Goal: Task Accomplishment & Management: Complete application form

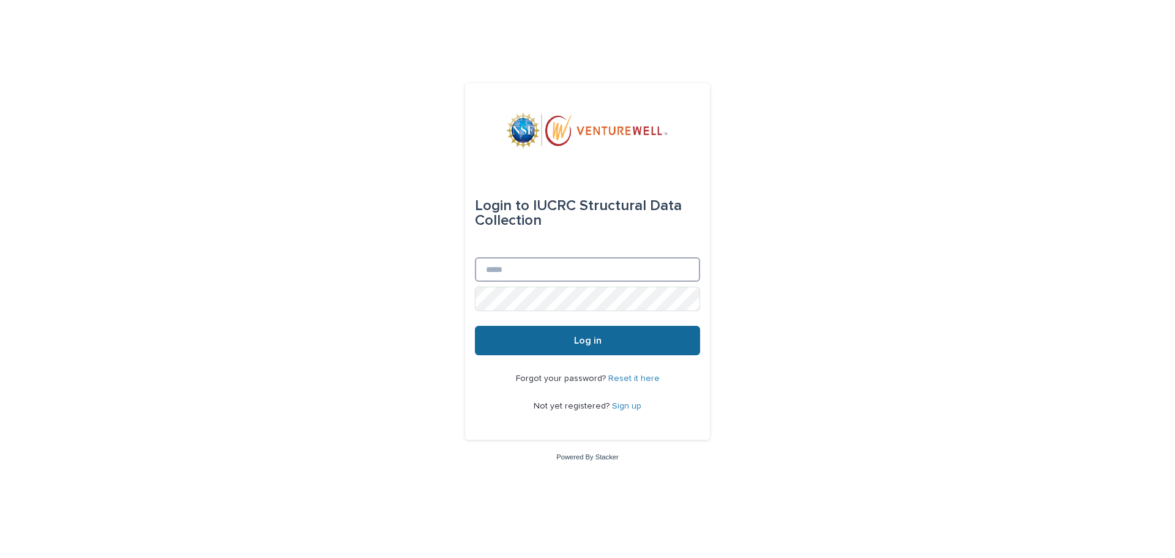
type input "**********"
click at [575, 333] on button "Log in" at bounding box center [587, 340] width 225 height 29
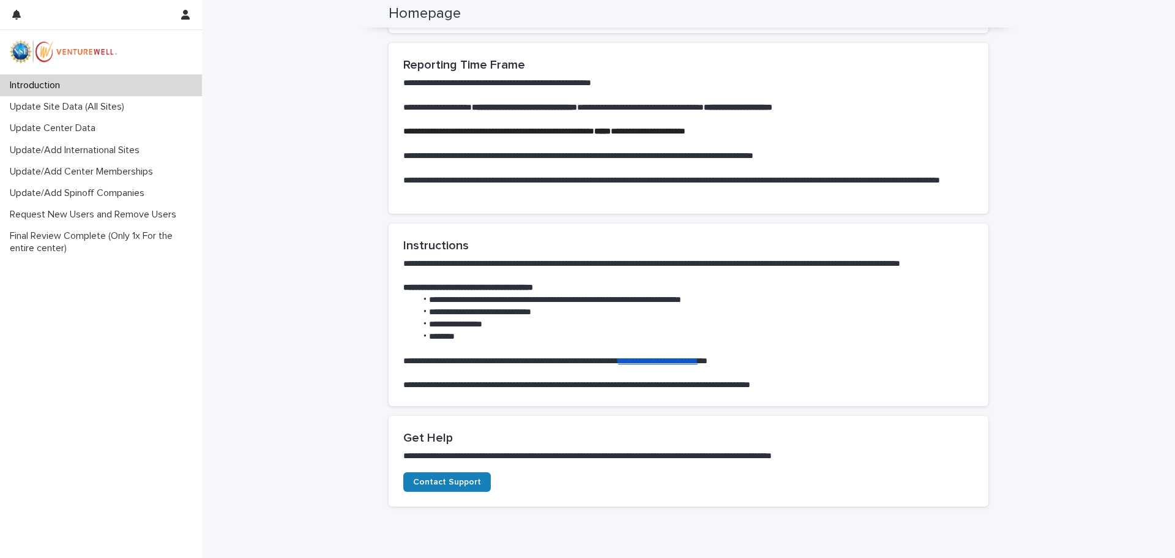
scroll to position [630, 0]
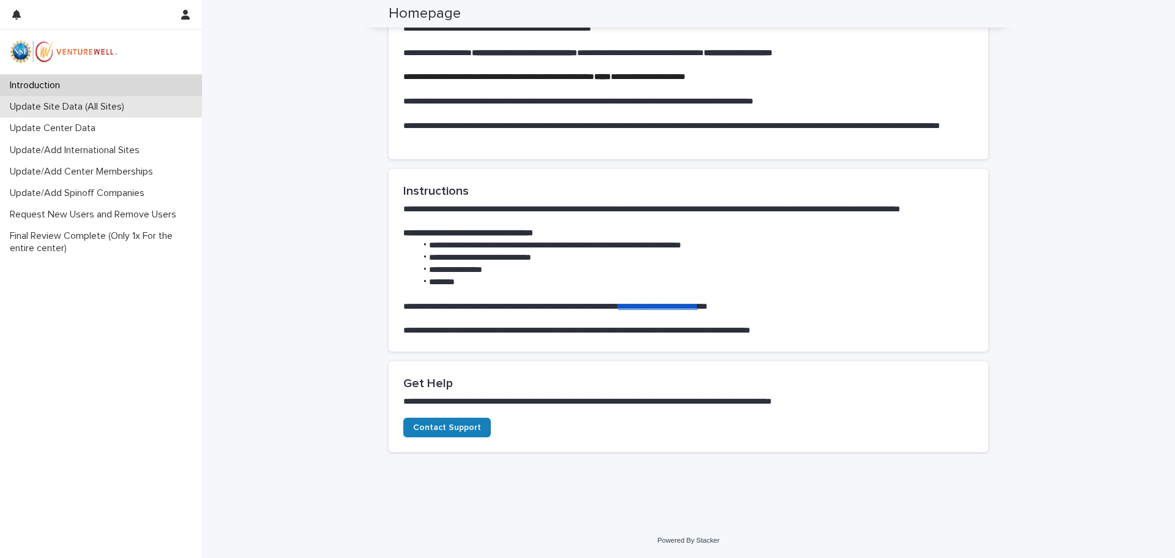
click at [102, 108] on p "Update Site Data (All Sites)" at bounding box center [69, 107] width 129 height 12
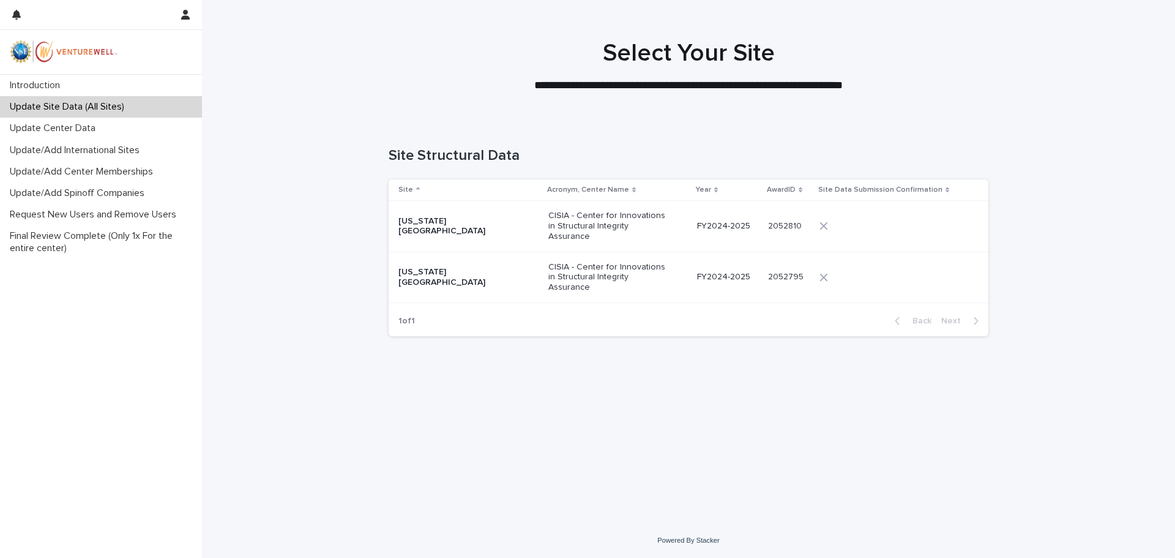
click at [627, 267] on p "CISIA - Center for Innovations in Structural Integrity Assurance" at bounding box center [609, 277] width 122 height 31
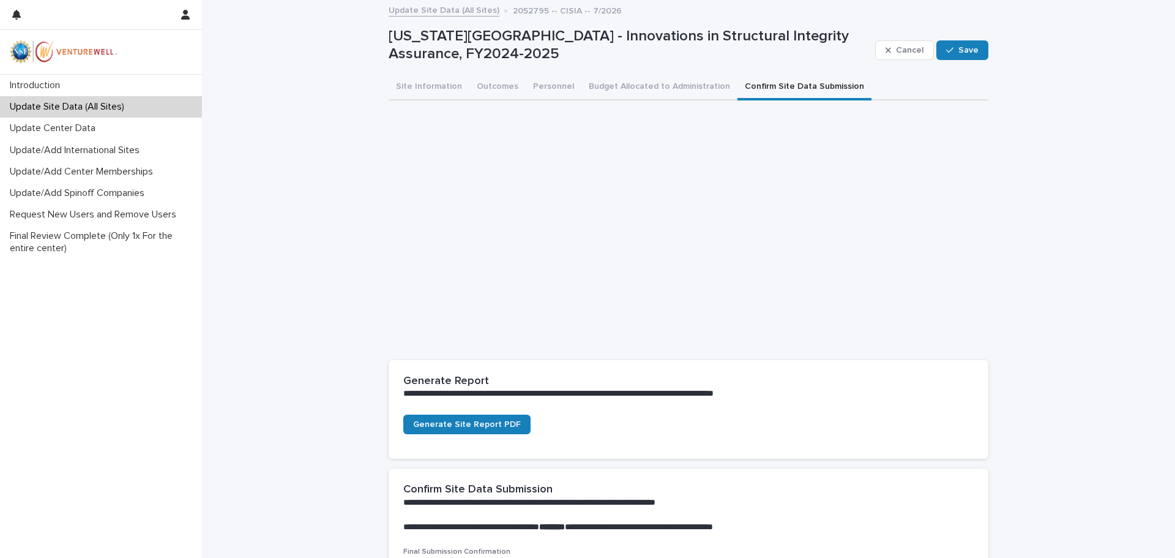
click at [783, 84] on button "Confirm Site Data Submission" at bounding box center [804, 88] width 134 height 26
click at [420, 88] on button "Site Information" at bounding box center [429, 88] width 81 height 26
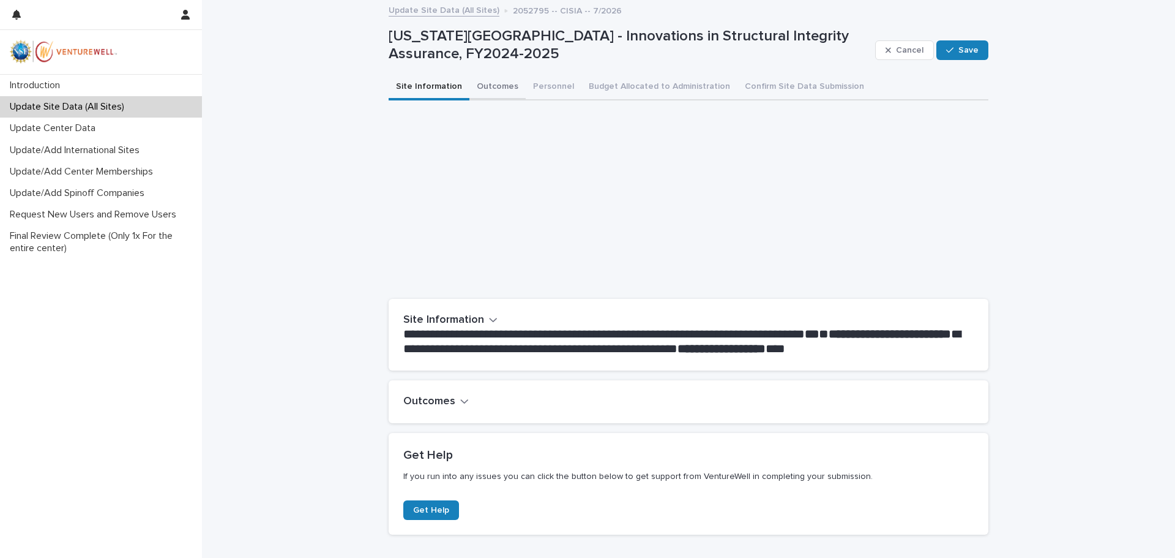
click at [505, 89] on button "Outcomes" at bounding box center [497, 88] width 56 height 26
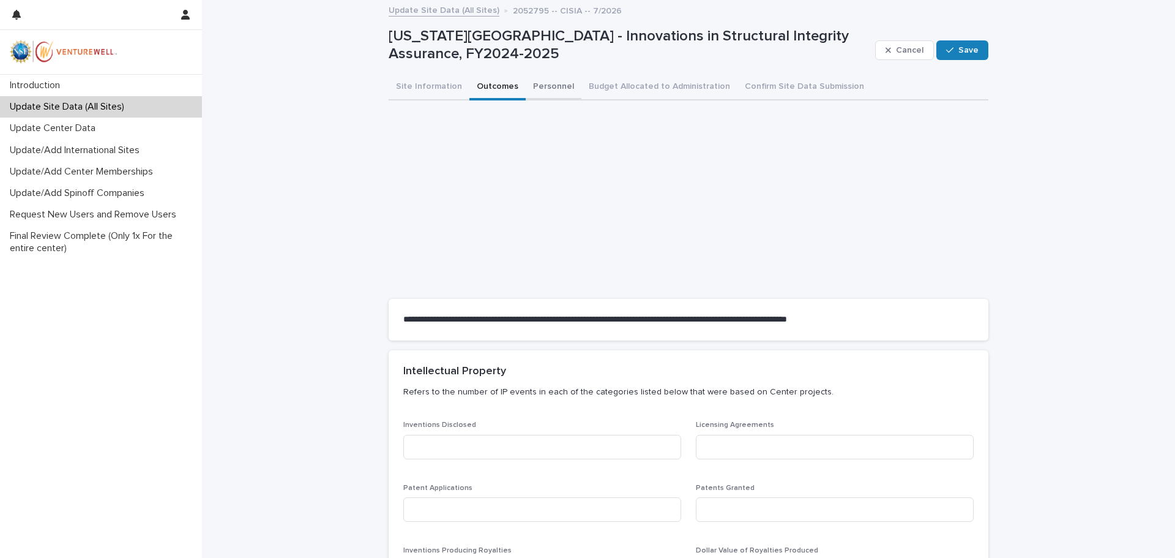
click at [548, 80] on button "Personnel" at bounding box center [554, 88] width 56 height 26
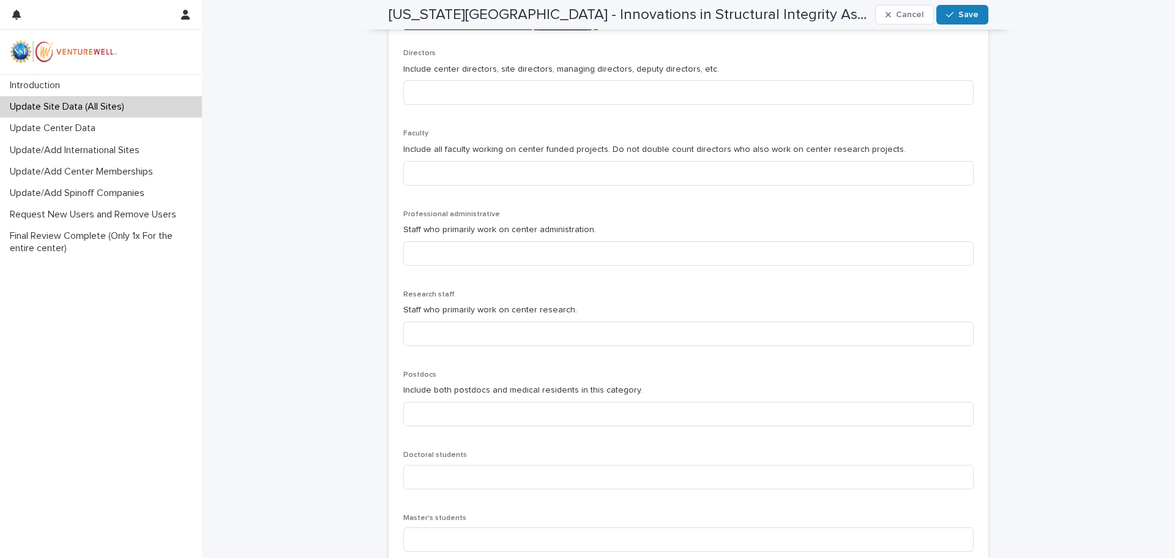
scroll to position [184, 0]
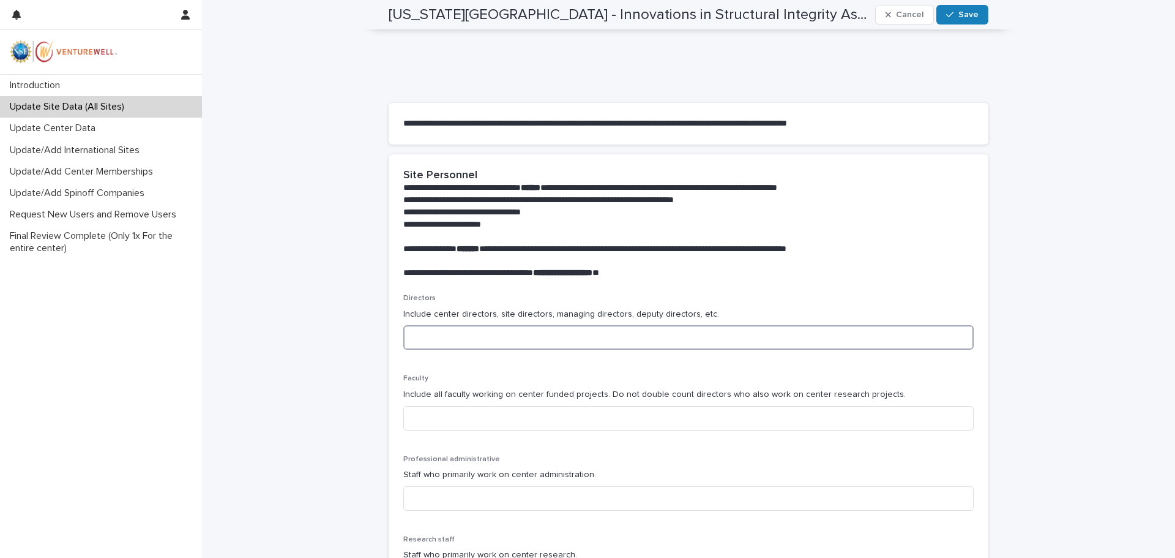
click at [496, 344] on input at bounding box center [688, 337] width 570 height 24
type input "*"
click at [466, 420] on input at bounding box center [688, 418] width 570 height 24
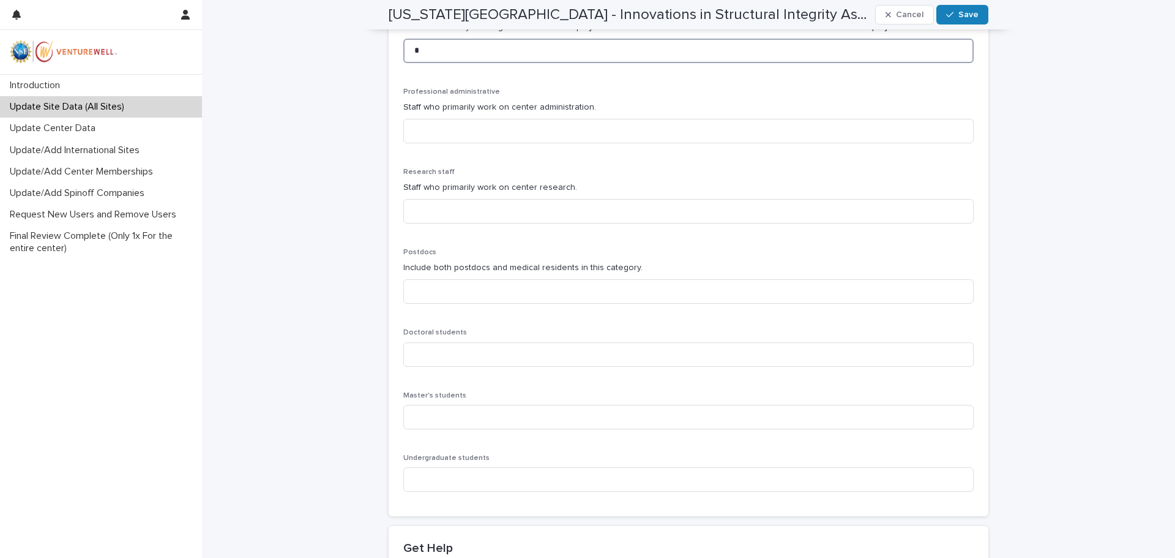
scroll to position [612, 0]
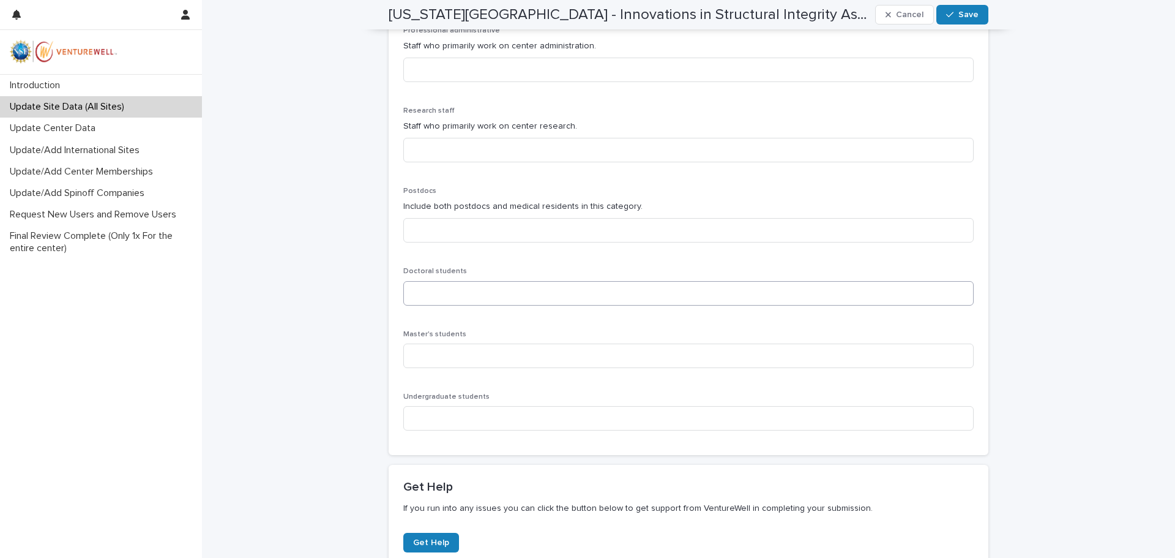
type input "*"
click at [422, 293] on input at bounding box center [688, 293] width 570 height 24
type input "*"
click at [424, 418] on input at bounding box center [688, 418] width 570 height 24
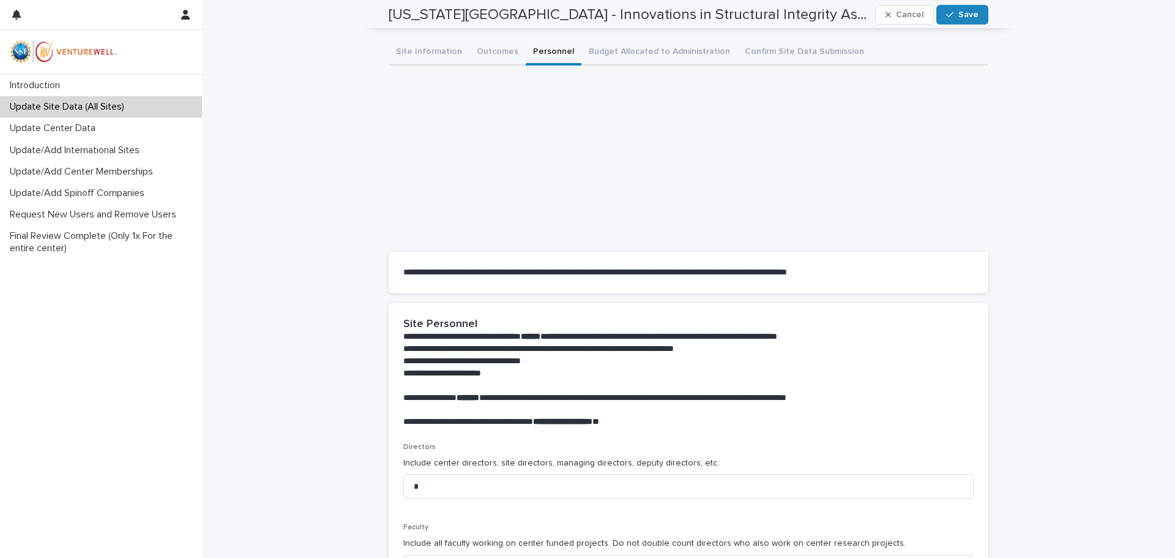
scroll to position [0, 0]
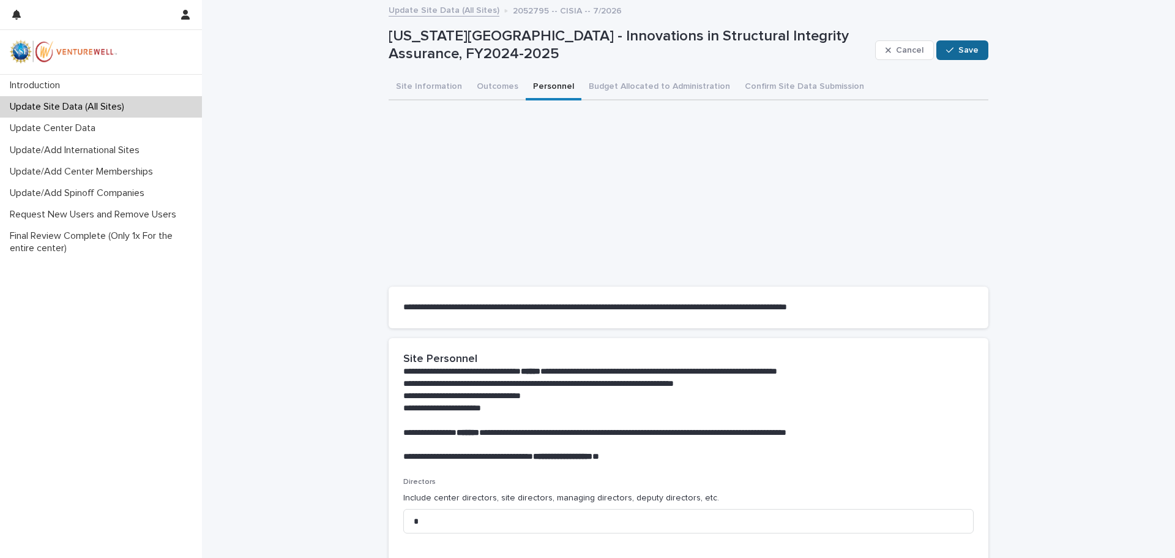
type input "*"
click at [946, 51] on icon "button" at bounding box center [949, 50] width 7 height 9
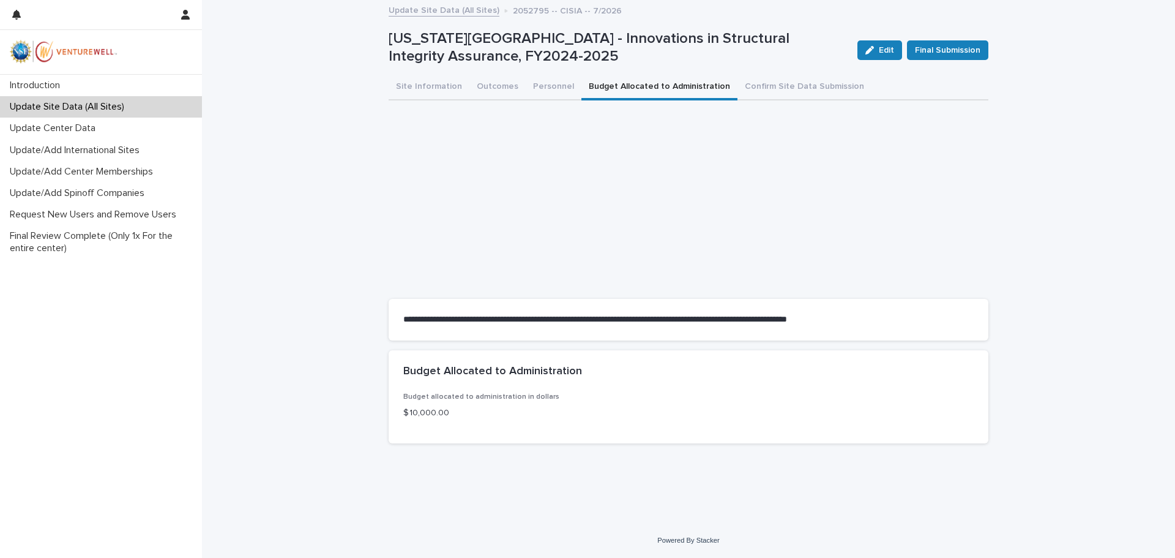
click at [624, 87] on button "Budget Allocated to Administration" at bounding box center [659, 88] width 156 height 26
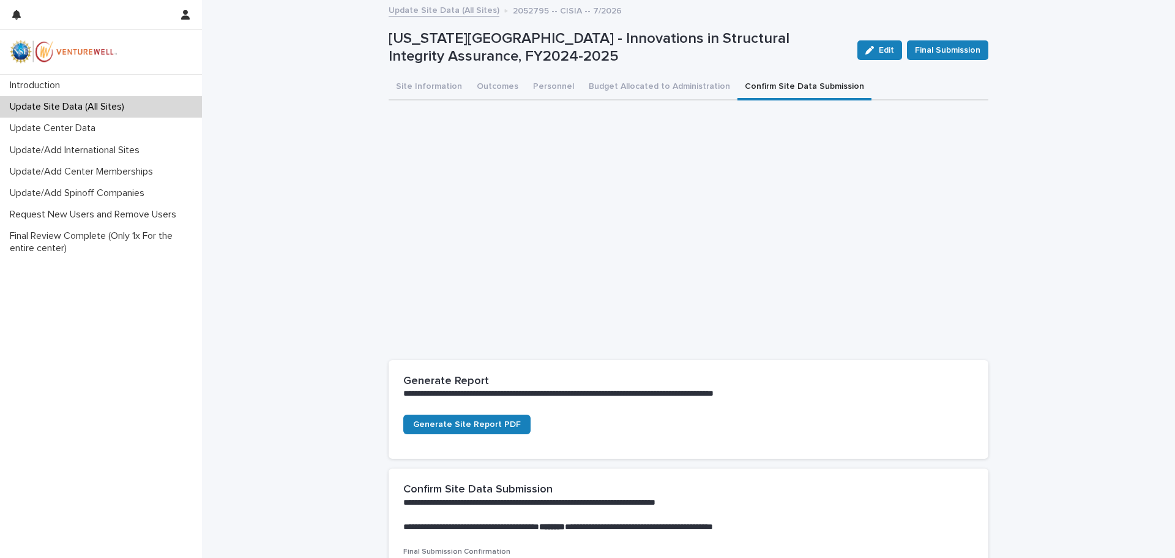
click at [774, 92] on button "Confirm Site Data Submission" at bounding box center [804, 88] width 134 height 26
click at [944, 51] on span "Final Submission" at bounding box center [947, 50] width 65 height 12
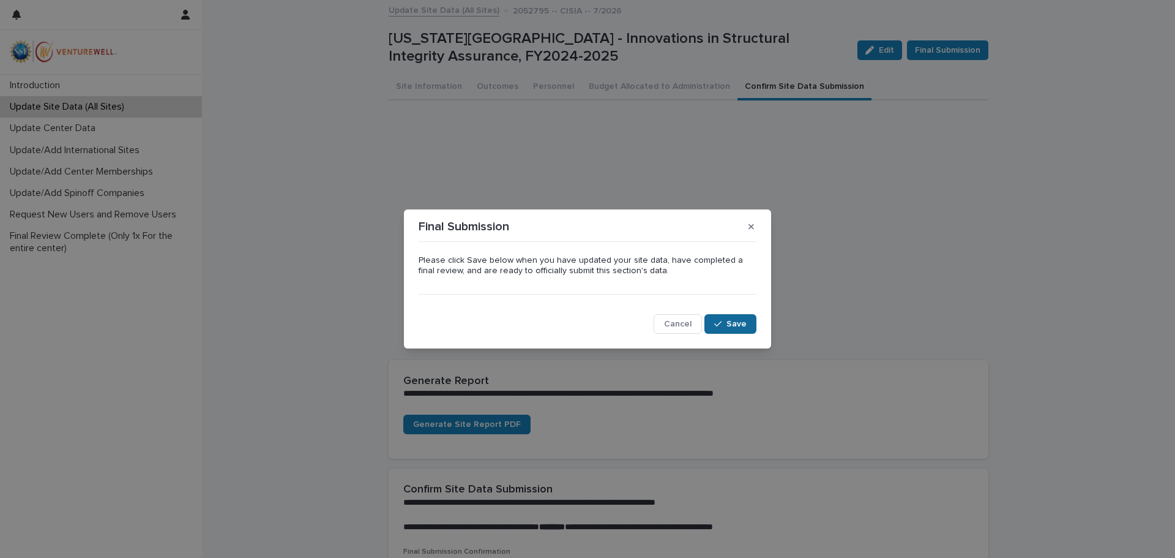
click at [719, 322] on icon "button" at bounding box center [717, 323] width 7 height 9
